Goal: Task Accomplishment & Management: Manage account settings

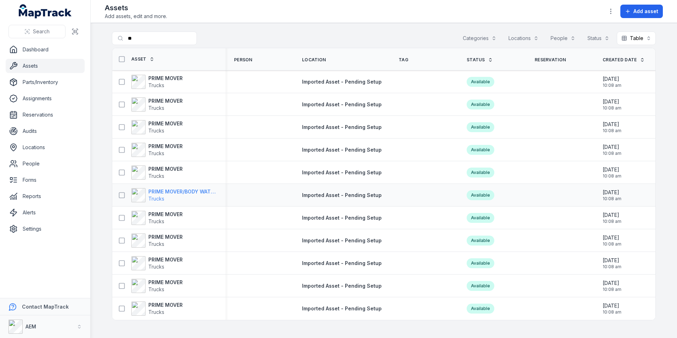
click at [154, 193] on strong "PRIME MOVER/BODY WATER CART" at bounding box center [182, 191] width 69 height 7
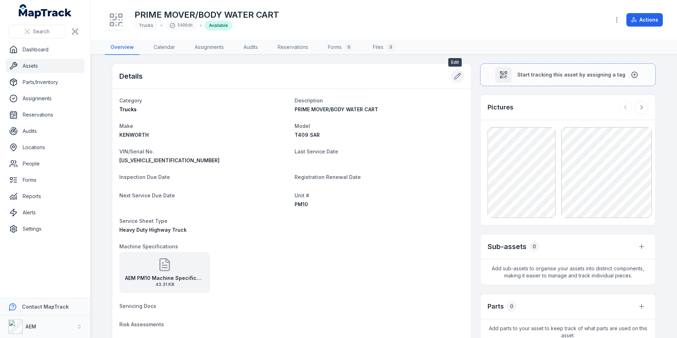
click at [459, 77] on button at bounding box center [457, 75] width 13 height 13
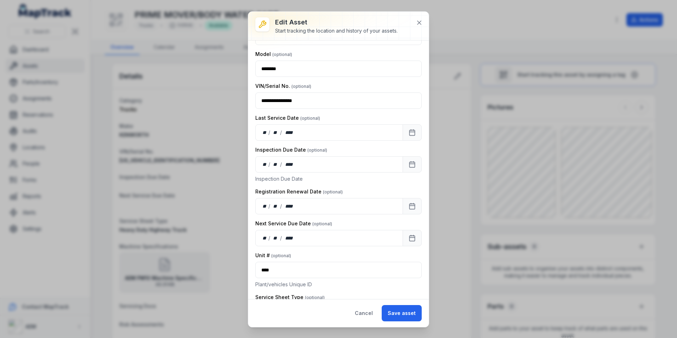
scroll to position [106, 0]
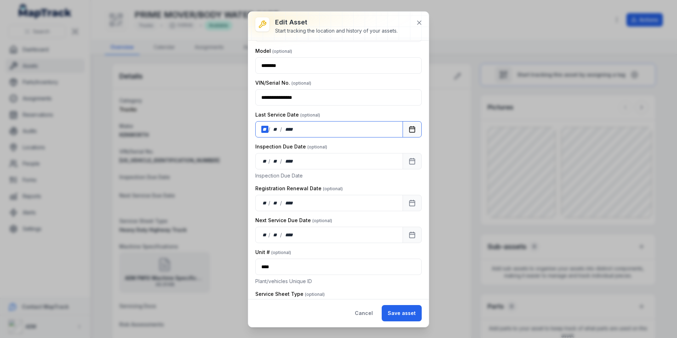
click at [265, 127] on div "**" at bounding box center [264, 129] width 7 height 7
click at [270, 161] on div "/" at bounding box center [269, 161] width 2 height 7
click at [400, 313] on button "Save asset" at bounding box center [402, 313] width 40 height 16
